Goal: Information Seeking & Learning: Learn about a topic

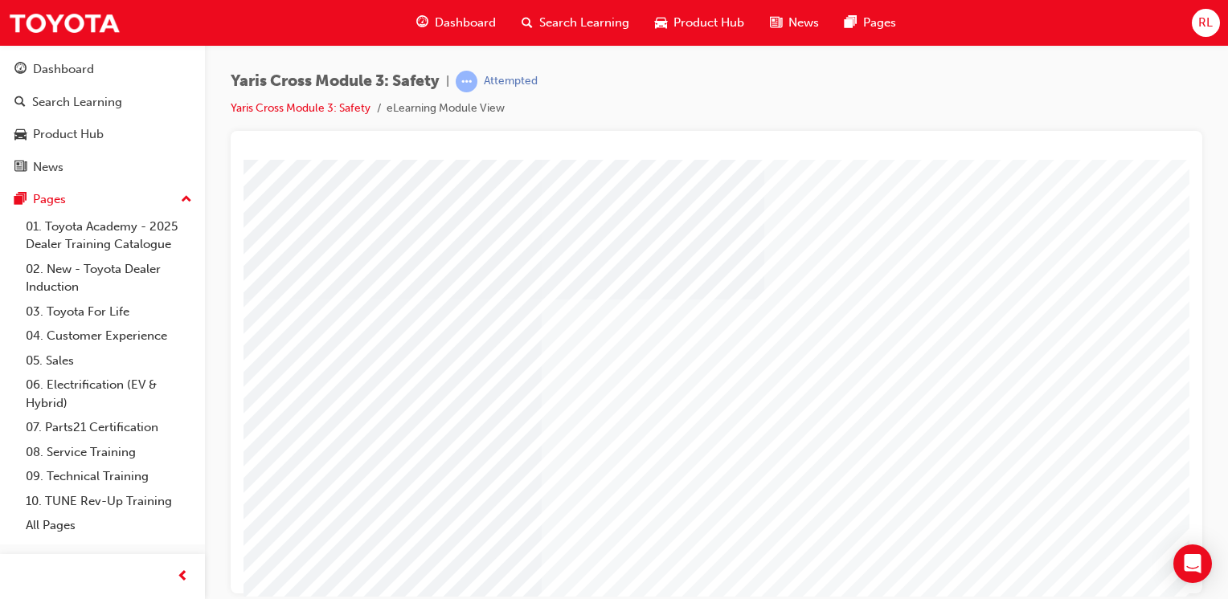
scroll to position [177, 0]
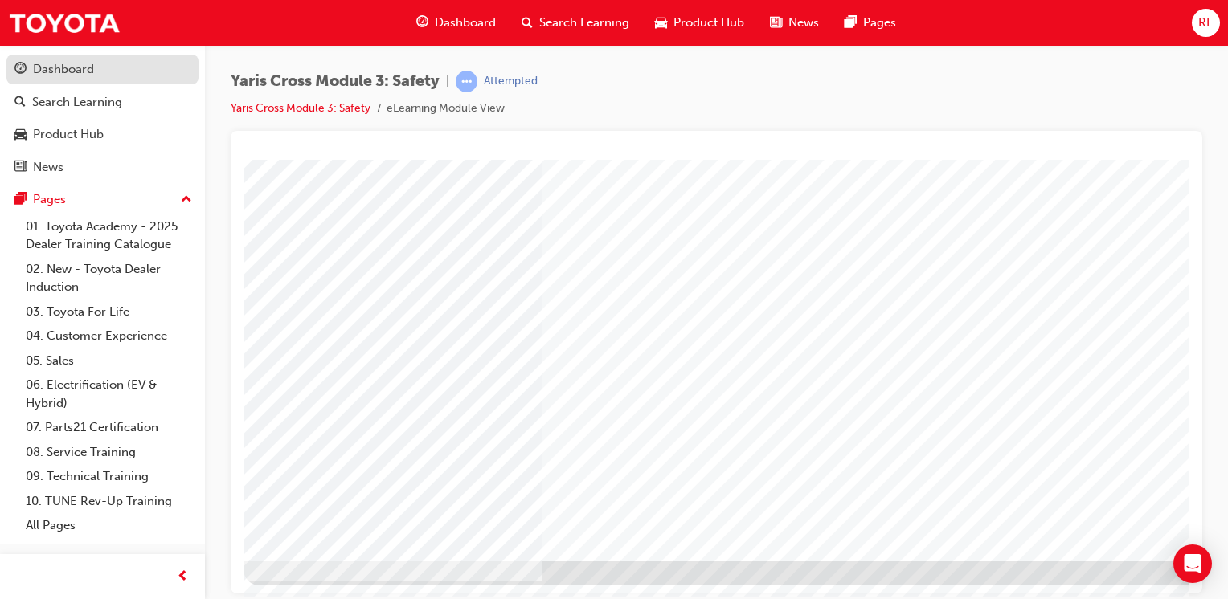
drag, startPoint x: 0, startPoint y: 0, endPoint x: 61, endPoint y: 66, distance: 89.8
click at [61, 66] on div "Dashboard" at bounding box center [63, 69] width 61 height 18
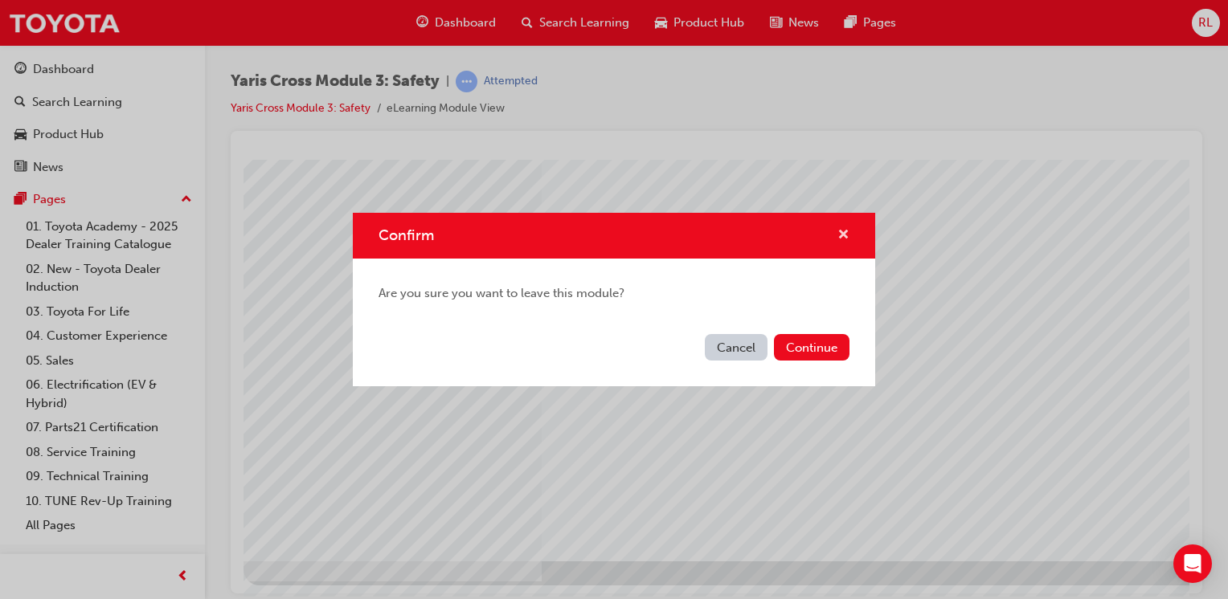
click at [842, 229] on span "cross-icon" at bounding box center [843, 236] width 12 height 14
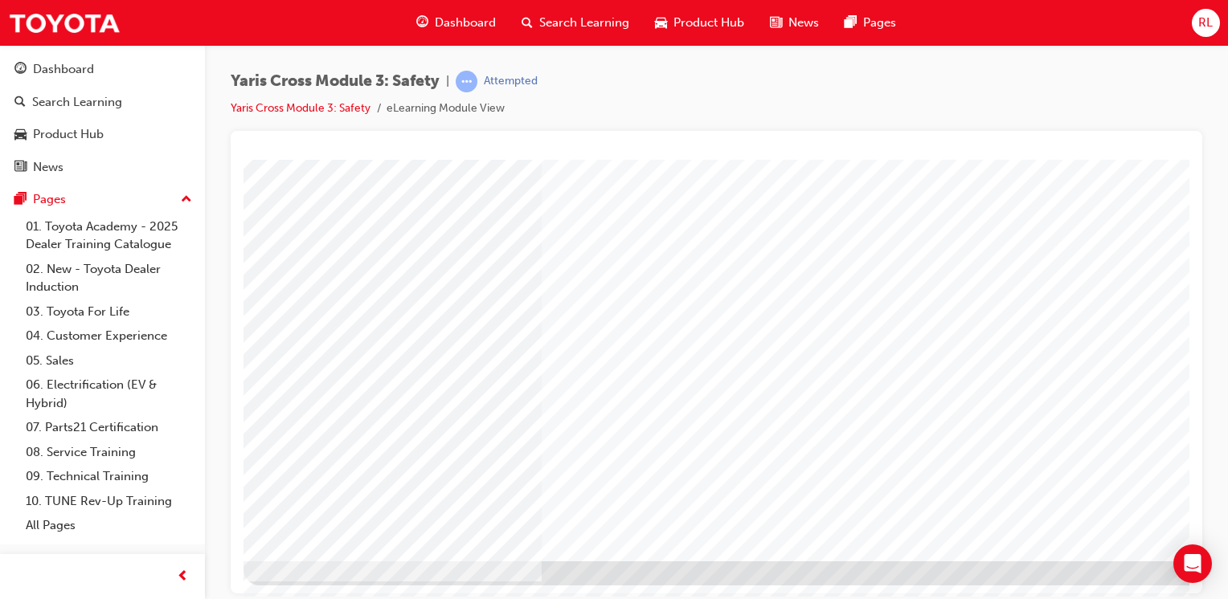
click at [1195, 563] on icon "Open Intercom Messenger" at bounding box center [1192, 564] width 18 height 21
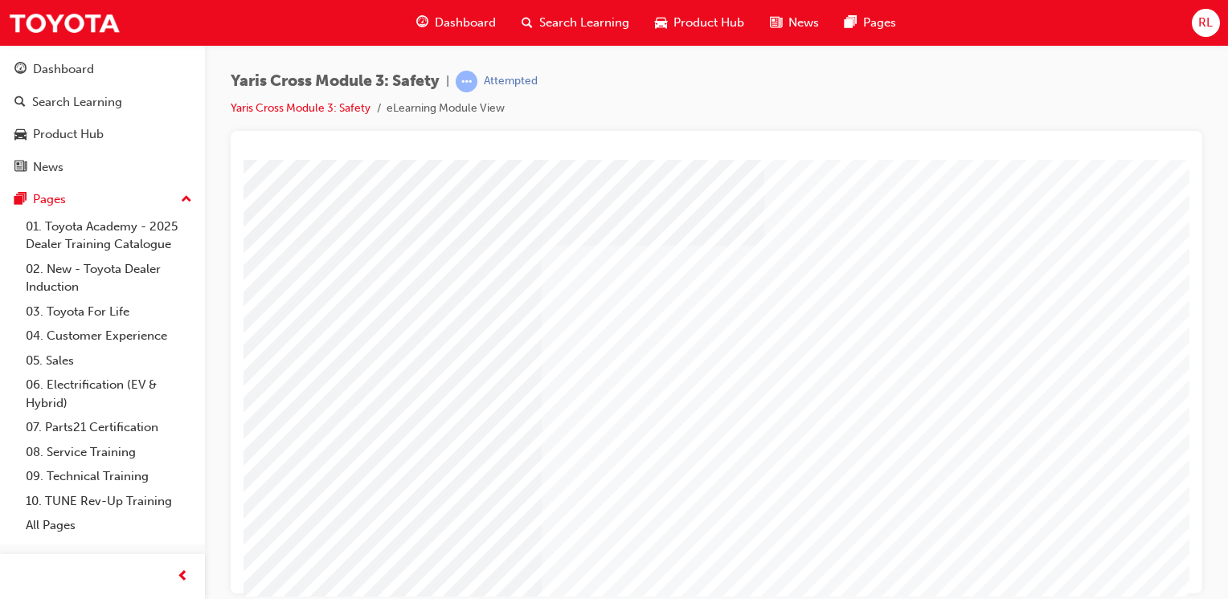
scroll to position [0, 0]
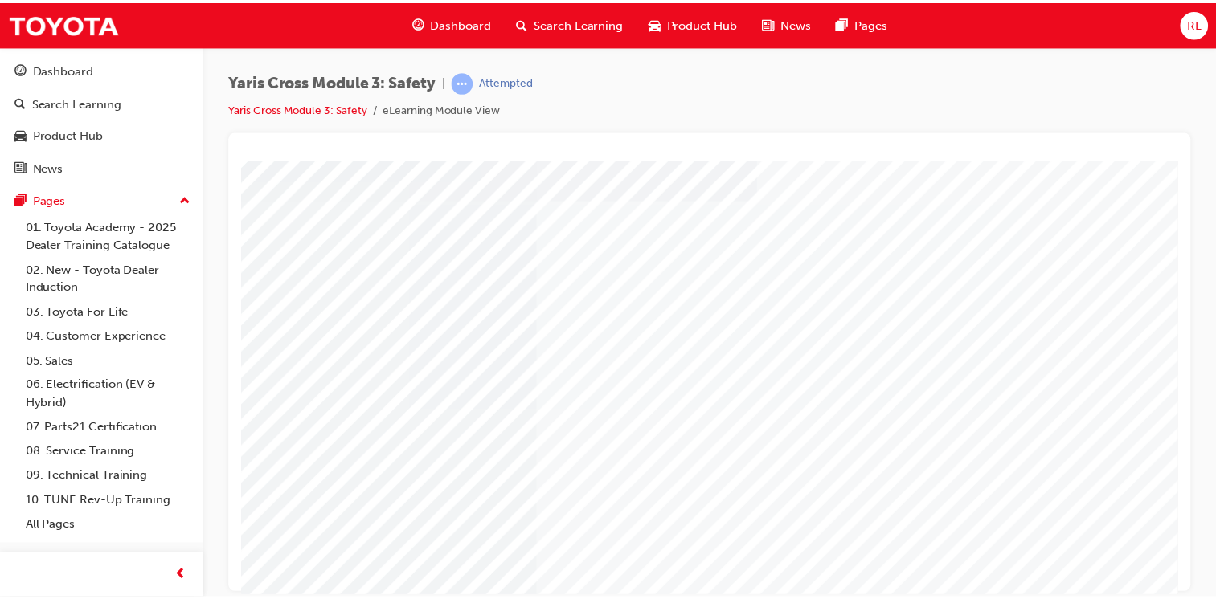
scroll to position [177, 0]
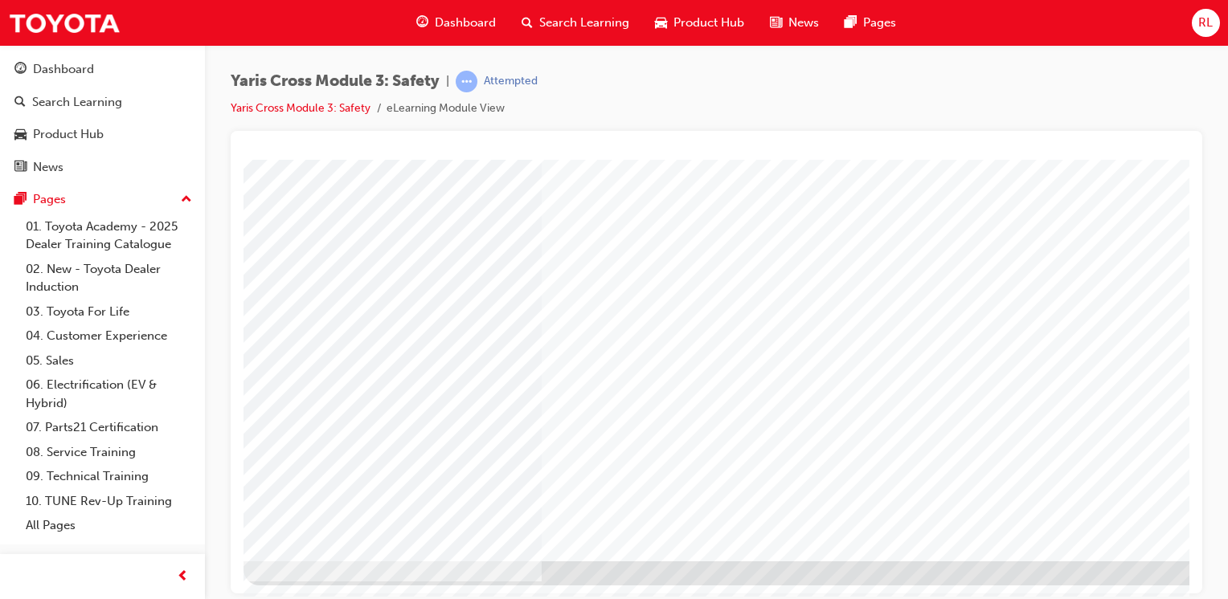
click at [437, 108] on li "eLearning Module View" at bounding box center [445, 109] width 118 height 18
click at [339, 85] on span "Yaris Cross Module 3: Safety" at bounding box center [335, 81] width 209 height 18
click at [283, 110] on link "Yaris Cross Module 3: Safety" at bounding box center [301, 108] width 140 height 14
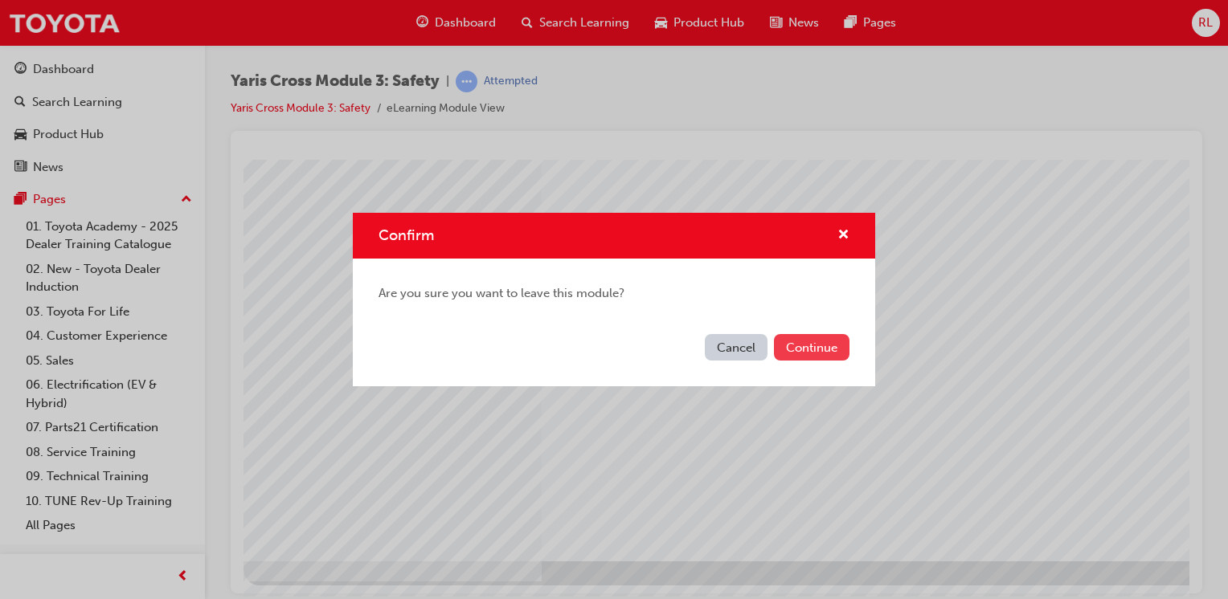
click at [808, 349] on button "Continue" at bounding box center [812, 347] width 76 height 27
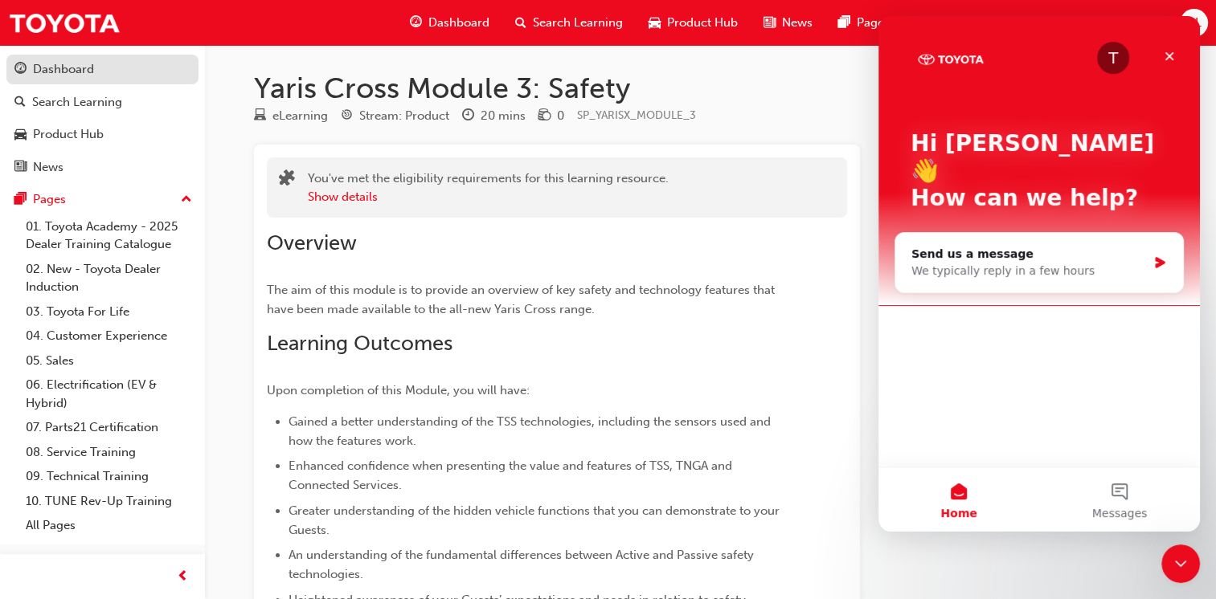
click at [99, 74] on div "Dashboard" at bounding box center [102, 69] width 176 height 20
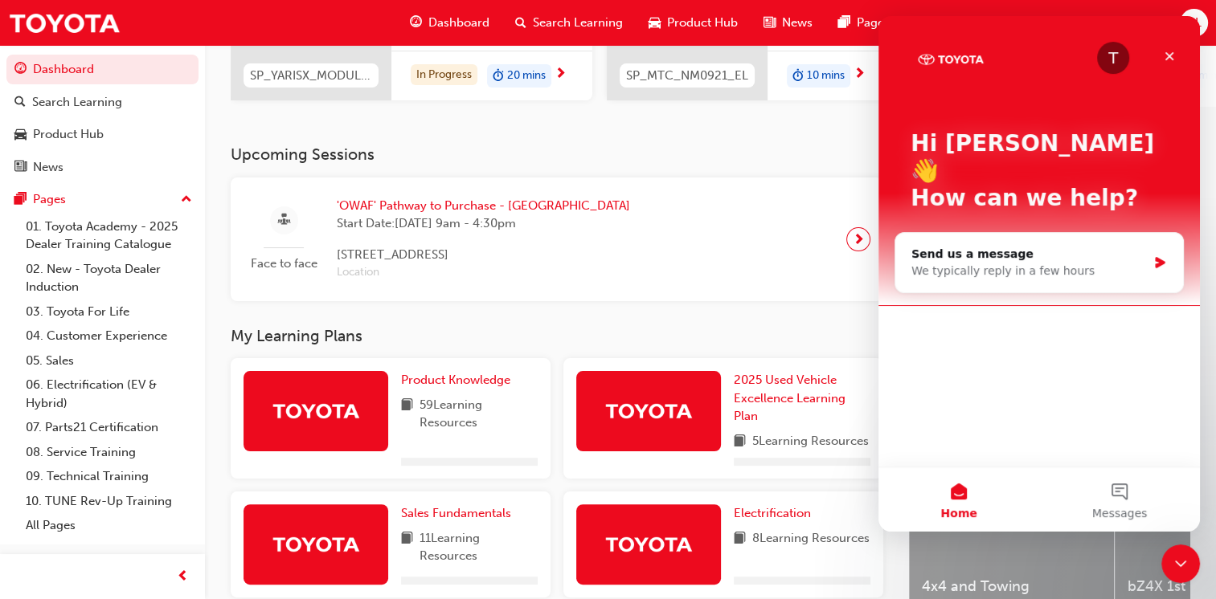
scroll to position [402, 0]
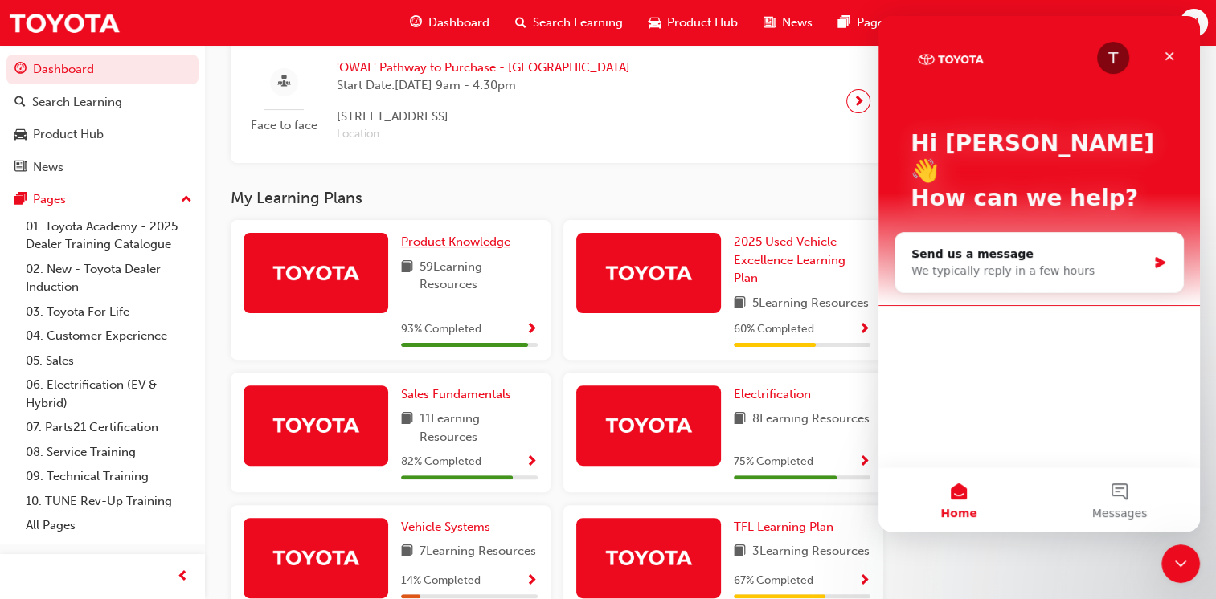
click at [443, 248] on span "Product Knowledge" at bounding box center [455, 242] width 109 height 14
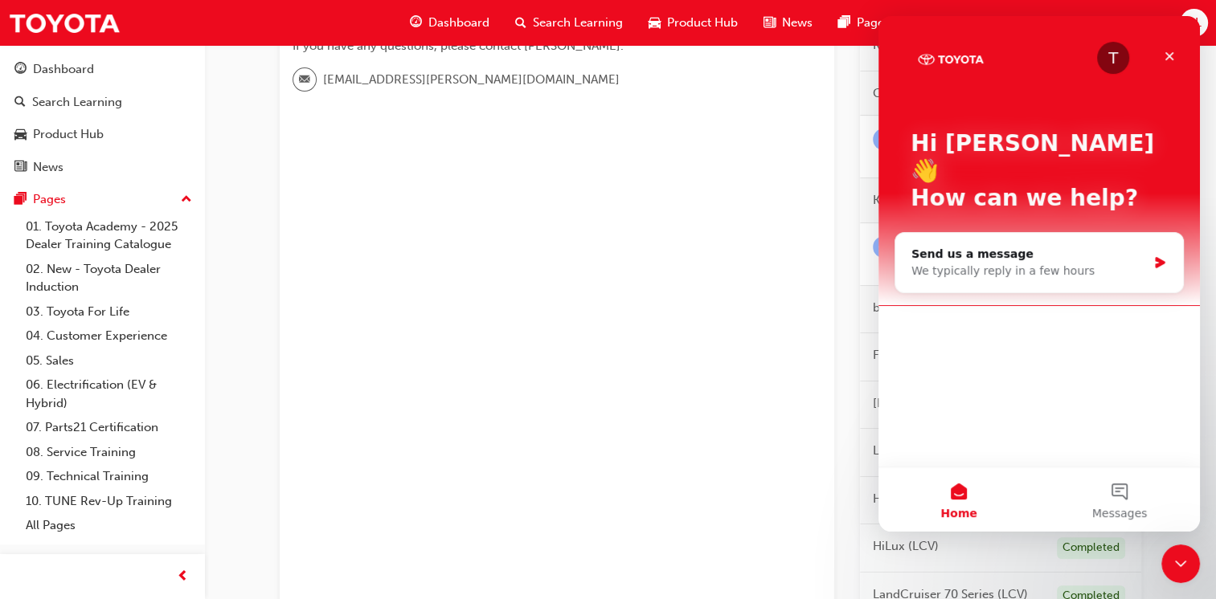
scroll to position [482, 0]
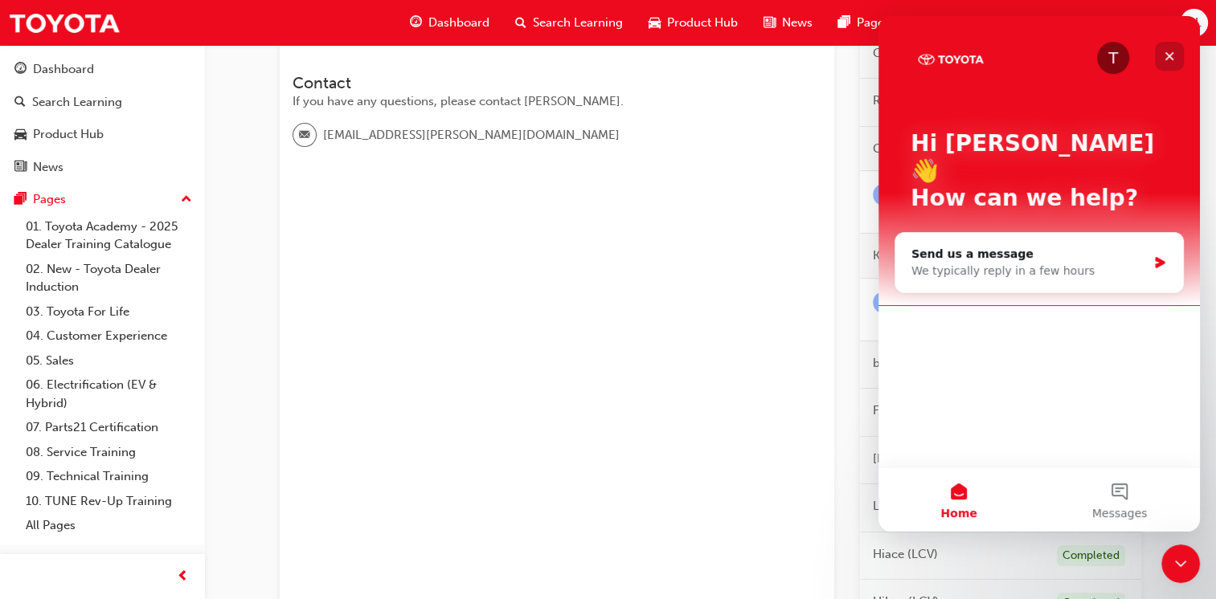
click at [1167, 51] on icon "Close" at bounding box center [1168, 56] width 13 height 13
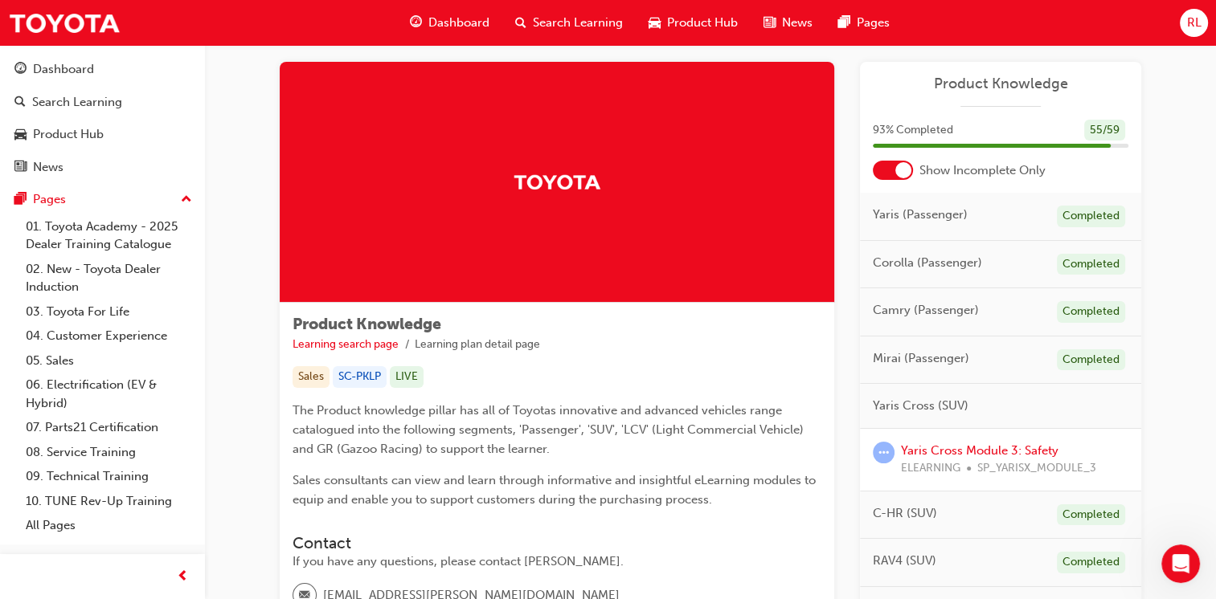
scroll to position [321, 0]
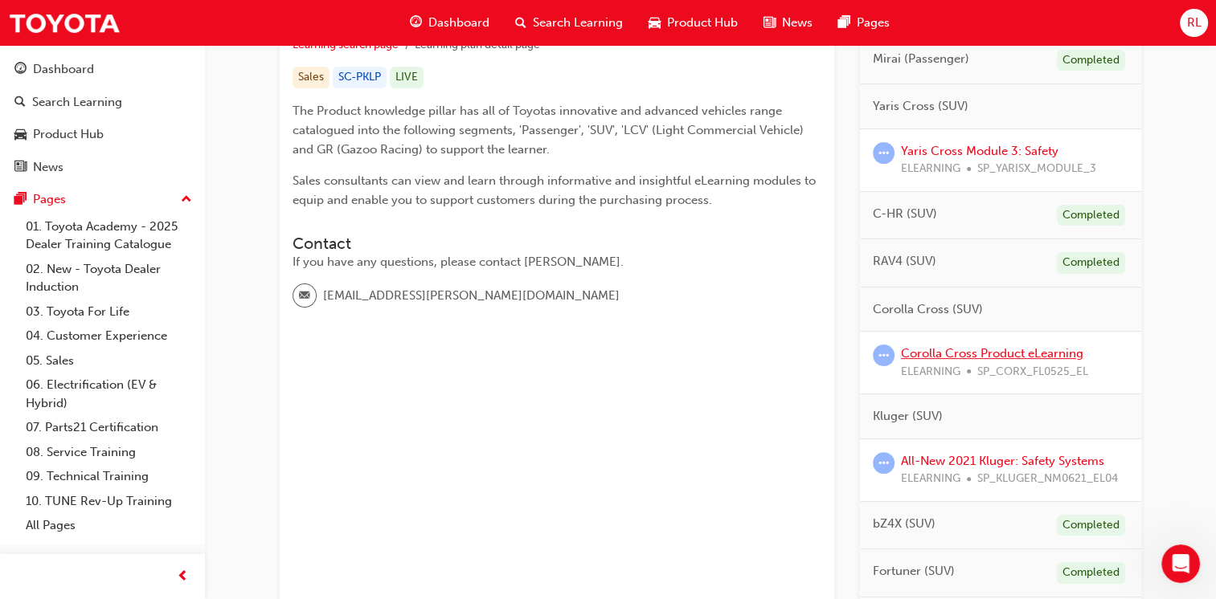
click at [1055, 350] on link "Corolla Cross Product eLearning" at bounding box center [992, 353] width 182 height 14
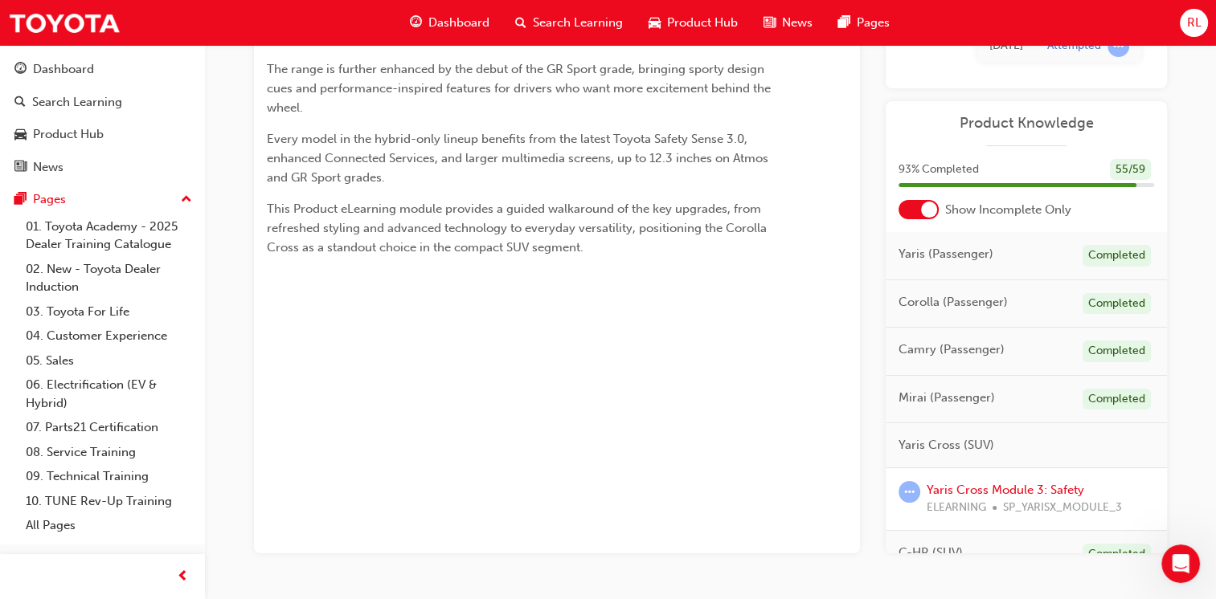
scroll to position [225, 0]
